Goal: Task Accomplishment & Management: Manage account settings

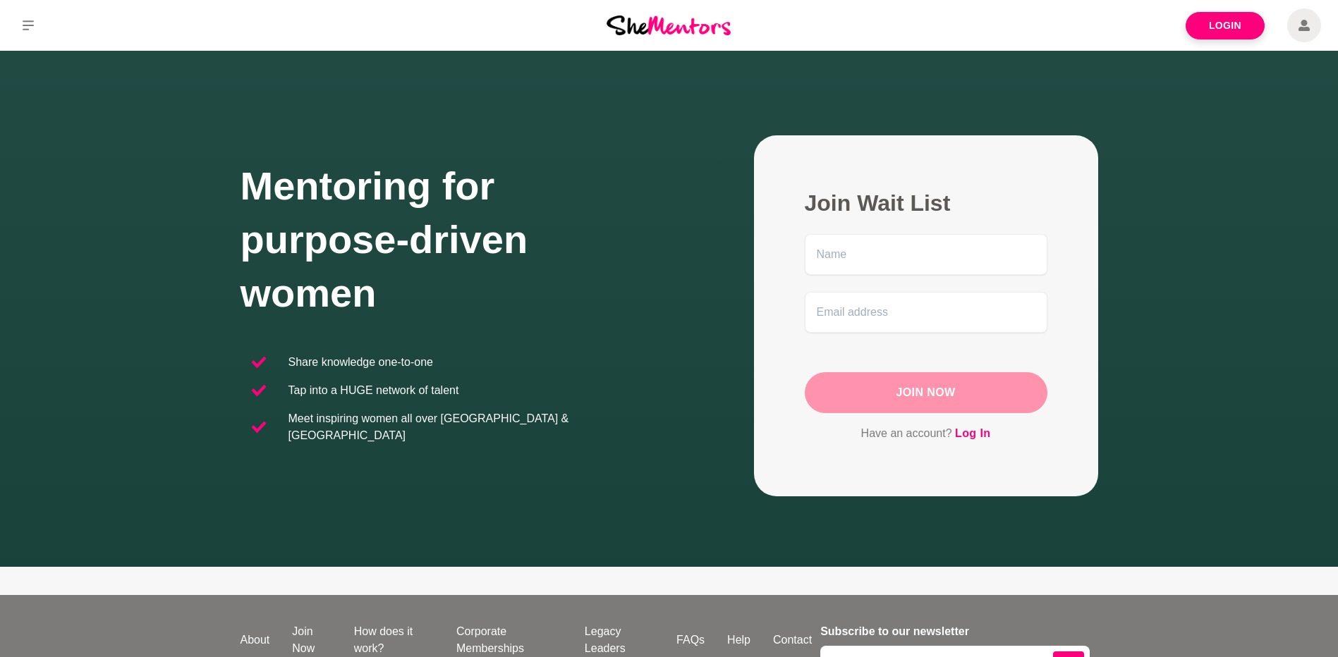
click at [1304, 30] on icon at bounding box center [1304, 25] width 11 height 11
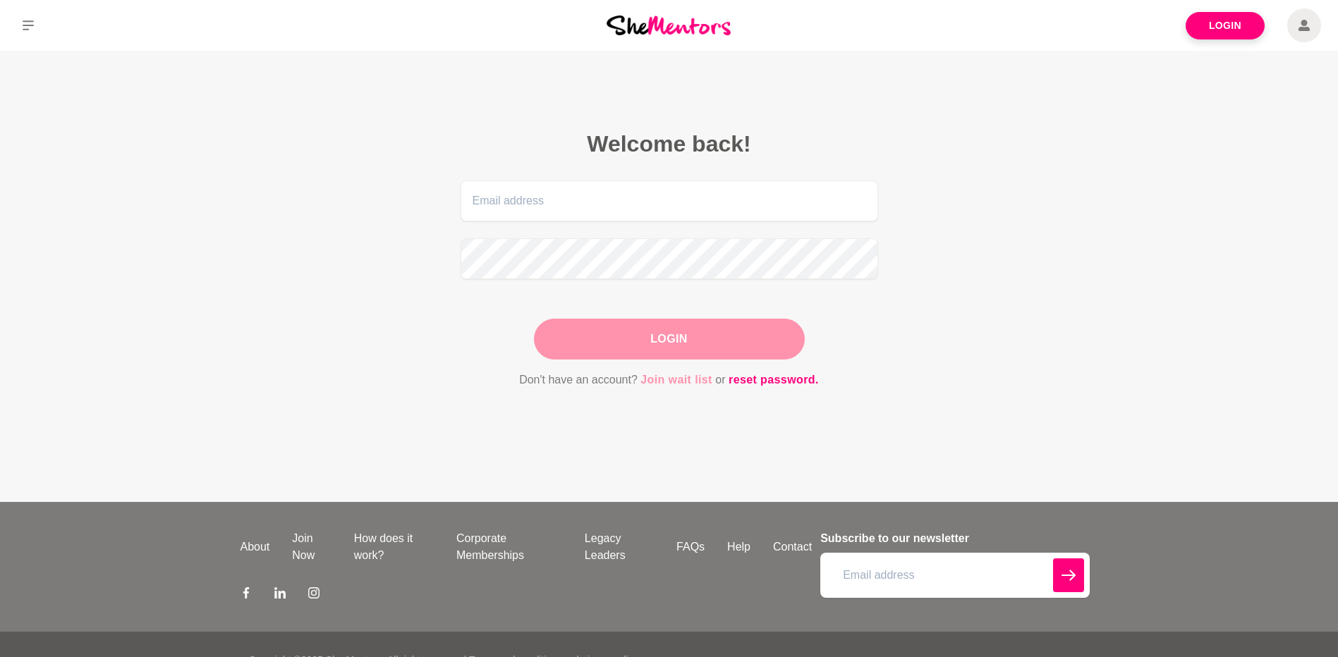
click at [684, 373] on link "Join wait list" at bounding box center [677, 380] width 72 height 18
click at [550, 210] on input "email" at bounding box center [670, 201] width 418 height 41
type input "[EMAIL_ADDRESS][DOMAIN_NAME]"
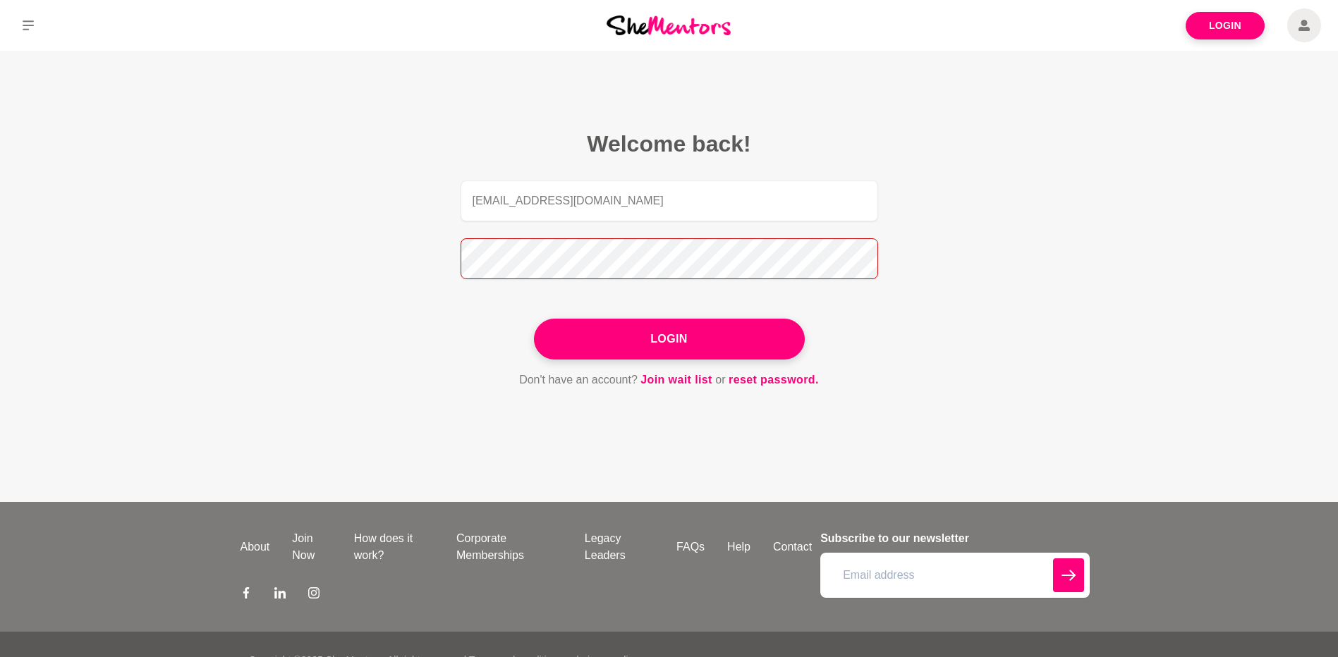
click at [534, 319] on button "Login" at bounding box center [669, 339] width 271 height 41
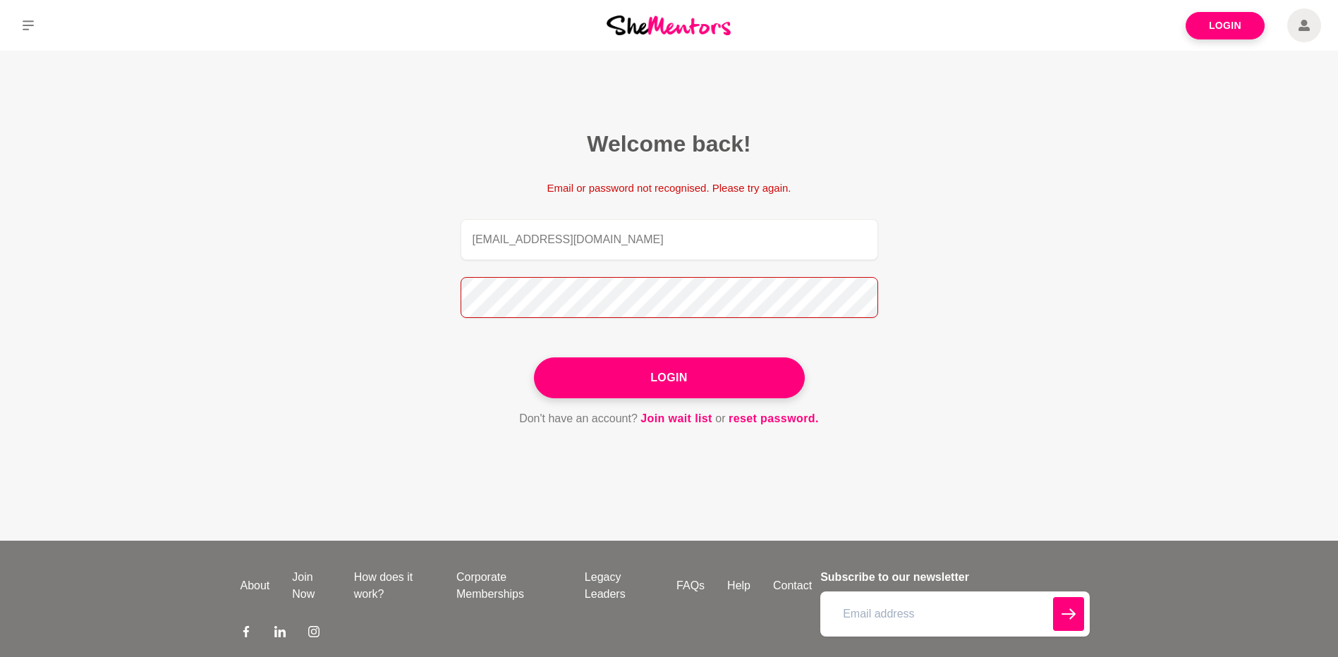
click at [415, 296] on section "Welcome back! Email or password not recognised. Please try again. [EMAIL_ADDRES…" at bounding box center [670, 279] width 542 height 456
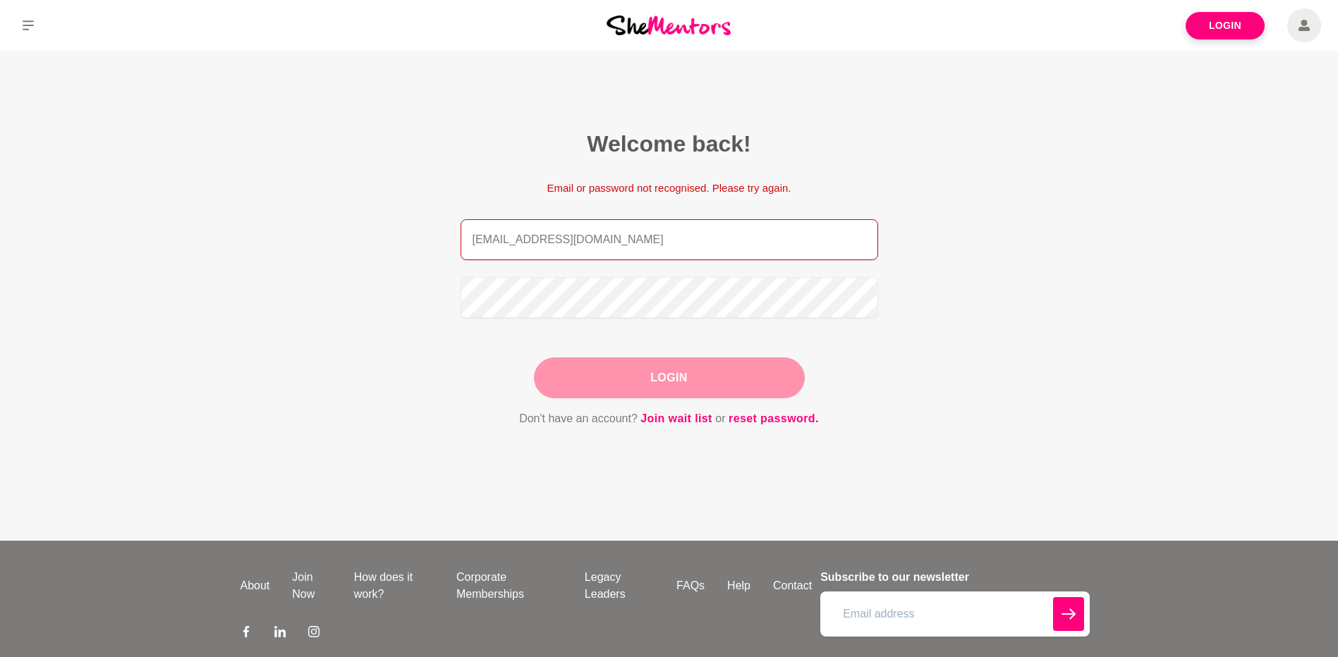
drag, startPoint x: 614, startPoint y: 238, endPoint x: 412, endPoint y: 239, distance: 202.5
click at [412, 239] on section "Welcome back! Email or password not recognised. Please try again. [EMAIL_ADDRES…" at bounding box center [670, 279] width 542 height 456
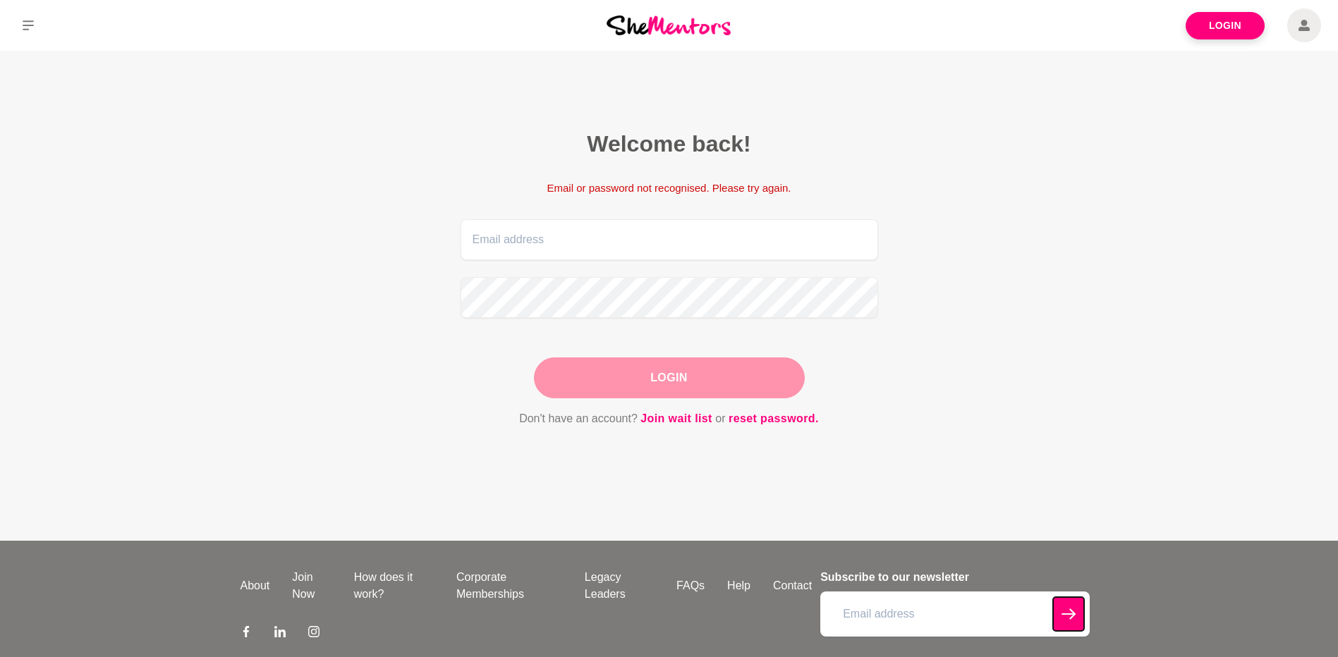
click at [1060, 613] on button "submit" at bounding box center [1068, 615] width 31 height 34
